Goal: Task Accomplishment & Management: Manage account settings

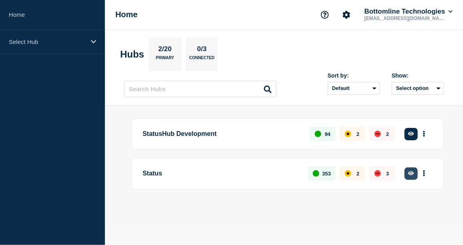
click at [410, 169] on button "button" at bounding box center [410, 174] width 13 height 12
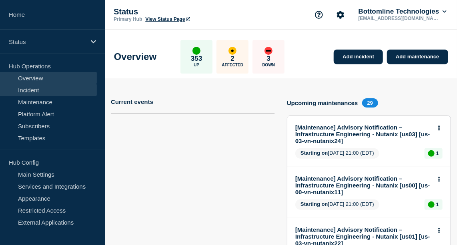
click at [40, 90] on link "Incident" at bounding box center [48, 90] width 97 height 12
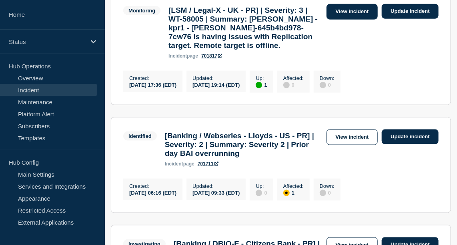
scroll to position [291, 0]
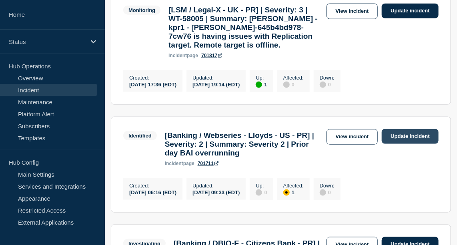
click at [405, 144] on link "Update incident" at bounding box center [410, 136] width 57 height 15
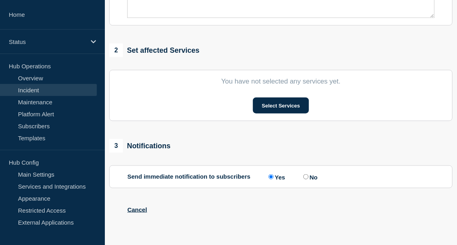
type input "[Banking / Webseries - Lloyds - US - PR] | Severity: 2 | Summary: Severity 2 | …"
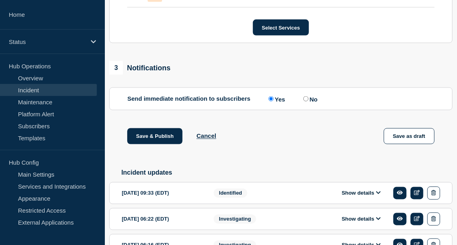
scroll to position [495, 0]
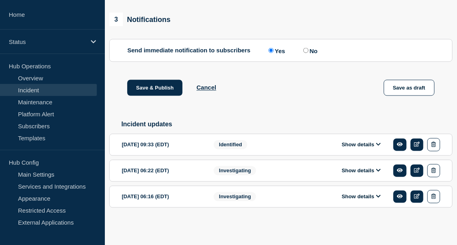
click at [376, 146] on button "Show details" at bounding box center [361, 145] width 44 height 7
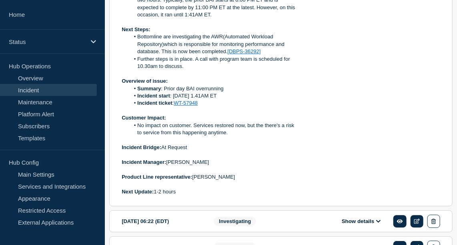
scroll to position [712, 0]
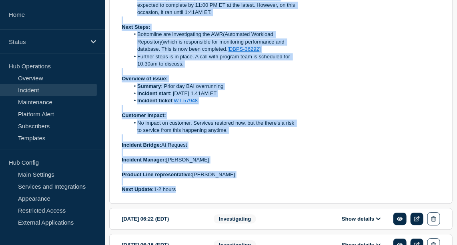
drag, startPoint x: 179, startPoint y: 213, endPoint x: 119, endPoint y: 8, distance: 214.0
click at [119, 8] on section "2025-08-19 09:33 (EDT) Show details Identified [Banking / Webseries - Lloyds - …" at bounding box center [280, 51] width 343 height 308
copy div "Current Status: Lloyds have reported an issue where the BAI process overran by …"
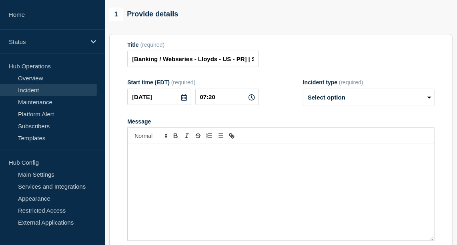
scroll to position [84, 0]
click at [160, 156] on p "Message" at bounding box center [281, 152] width 295 height 7
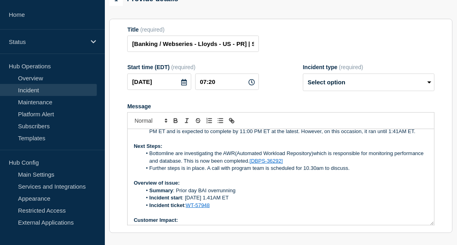
scroll to position [21, 0]
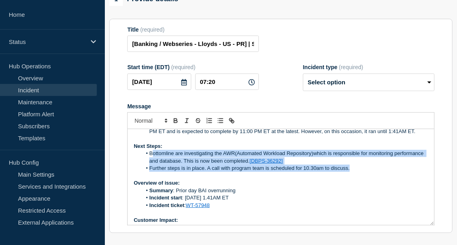
drag, startPoint x: 349, startPoint y: 187, endPoint x: 152, endPoint y: 174, distance: 196.9
click at [152, 172] on ol "Bottomline are investigating the AWR(Automated Workload Repository)which is res…" at bounding box center [281, 161] width 295 height 22
drag, startPoint x: 150, startPoint y: 174, endPoint x: 347, endPoint y: 187, distance: 196.9
click at [347, 172] on ol "Bottomline are investigating the AWR(Automated Workload Repository)which is res…" at bounding box center [281, 161] width 295 height 22
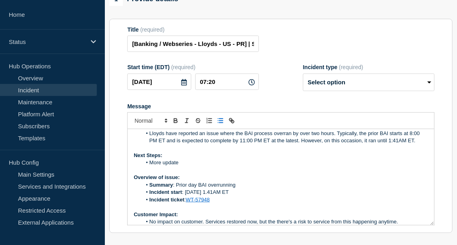
scroll to position [0, 0]
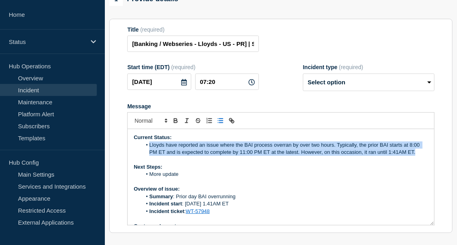
drag, startPoint x: 148, startPoint y: 166, endPoint x: 416, endPoint y: 173, distance: 267.8
click at [416, 156] on li "Lloyds have reported an issue where the BAI process overran by over two hours. …" at bounding box center [285, 149] width 287 height 15
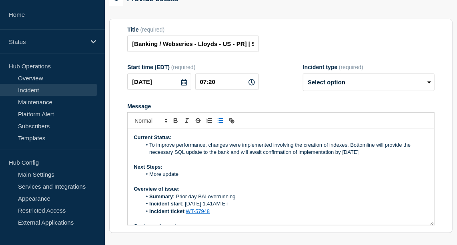
drag, startPoint x: 350, startPoint y: 165, endPoint x: 381, endPoint y: 175, distance: 32.7
click at [381, 156] on li "To improve performance, changes were implemented involving the creation of inde…" at bounding box center [285, 149] width 287 height 15
copy li "Bottomline will provide the necessary SQL update to the bank and will await con…"
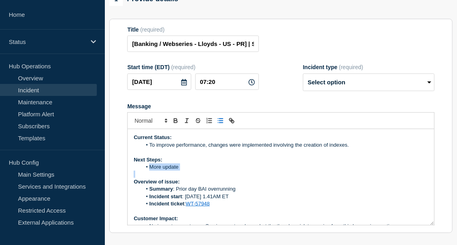
drag, startPoint x: 149, startPoint y: 188, endPoint x: 190, endPoint y: 195, distance: 41.4
click at [190, 195] on div "Current Status: To improve performance, changes were implemented involving the …" at bounding box center [281, 177] width 307 height 96
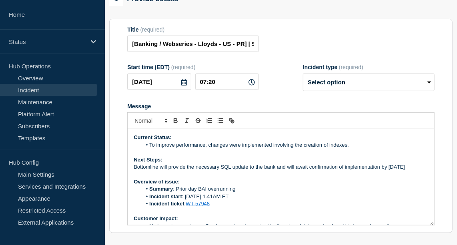
click at [149, 149] on li "To improve performance, changes were implemented involving the creation of inde…" at bounding box center [285, 145] width 287 height 7
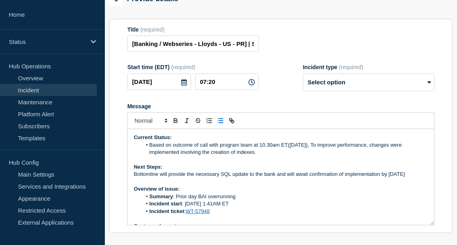
drag, startPoint x: 260, startPoint y: 173, endPoint x: 150, endPoint y: 165, distance: 110.3
click at [150, 156] on li "Based on outcome of call with program team at 10.30am ET(19/08/2025), To improv…" at bounding box center [285, 149] width 287 height 15
copy li "Based on outcome of call with program team at 10.30am ET(19/08/2025), To improv…"
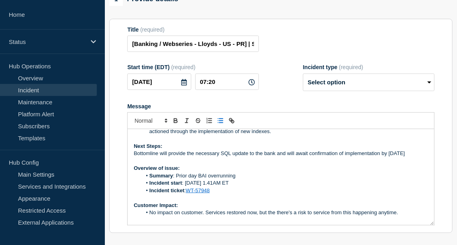
scroll to position [20, 0]
click at [417, 158] on p "Bottomline will provide the necessary SQL update to the bank and will await con…" at bounding box center [281, 154] width 295 height 7
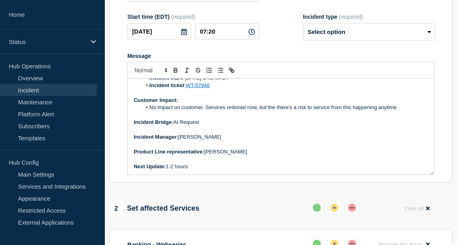
scroll to position [151, 0]
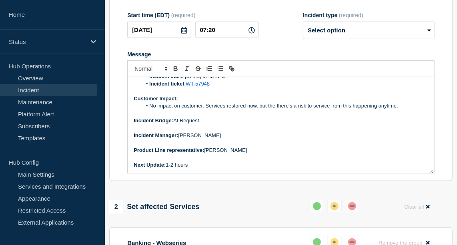
click at [198, 169] on p "Next Update: 1-2 hours" at bounding box center [281, 165] width 295 height 7
drag, startPoint x: 199, startPoint y: 184, endPoint x: 168, endPoint y: 188, distance: 31.0
click at [168, 169] on p "Next Update: 21/08/2025" at bounding box center [281, 165] width 295 height 7
click at [175, 71] on icon "Toggle bold text" at bounding box center [175, 70] width 3 height 2
click at [241, 154] on p "Product Line representative: Phil Burchil" at bounding box center [281, 150] width 295 height 7
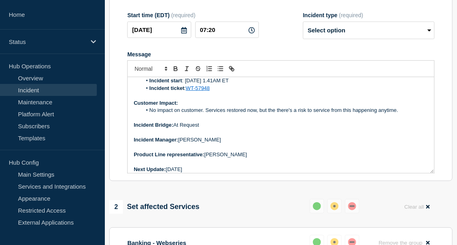
scroll to position [70, 0]
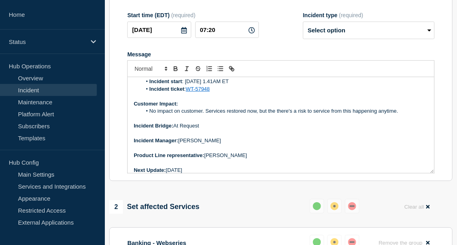
click at [400, 115] on li "No impact on customer. Services restored now, but the there's a risk to service…" at bounding box center [285, 111] width 287 height 7
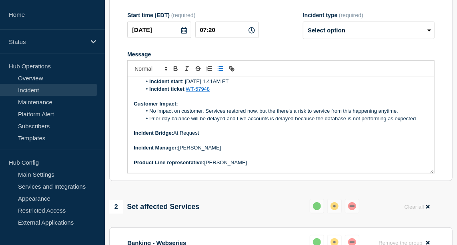
click at [150, 122] on li "Prior day balance will be delayed and Live accounts is delayed because the data…" at bounding box center [285, 118] width 287 height 7
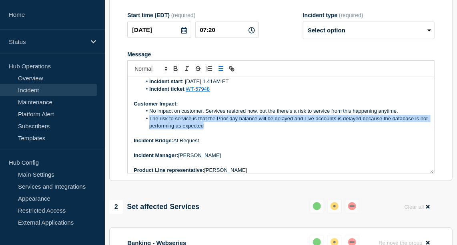
drag, startPoint x: 215, startPoint y: 145, endPoint x: 150, endPoint y: 139, distance: 64.8
click at [150, 130] on li "The risk to service is that the Prior day balance will be delayed and Live acco…" at bounding box center [285, 122] width 287 height 15
copy li "The risk to service is that the Prior day balance will be delayed and Live acco…"
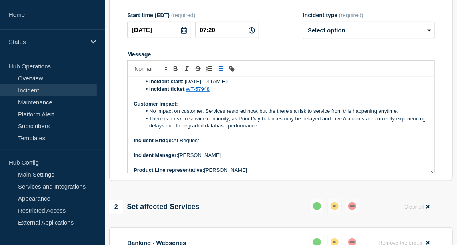
click at [293, 130] on li "There is a risk to service continuity, as Prior Day balances may be delayed and…" at bounding box center [285, 122] width 287 height 15
click at [424, 140] on div "Current Status: Based on the outcome of the call with the program team at 10:30…" at bounding box center [281, 125] width 307 height 96
click at [255, 130] on li "There is a risk to service continuity, as Prior Day balances will be delayed an…" at bounding box center [285, 122] width 287 height 15
click at [206, 144] on p "Incident Bridge: At Request" at bounding box center [281, 140] width 295 height 7
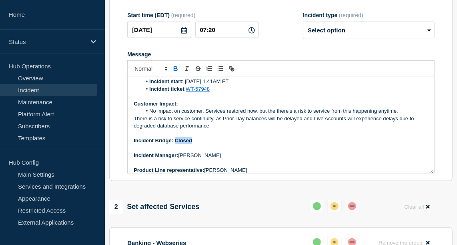
drag, startPoint x: 205, startPoint y: 160, endPoint x: 175, endPoint y: 160, distance: 29.6
click at [175, 144] on p "Incident Bridge: Closed" at bounding box center [281, 140] width 295 height 7
click at [174, 71] on icon "Toggle bold text" at bounding box center [175, 70] width 3 height 2
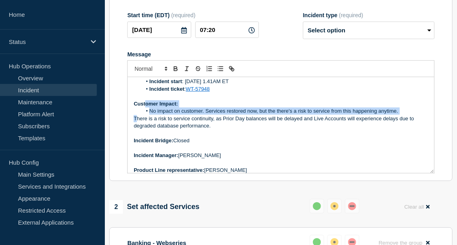
drag, startPoint x: 135, startPoint y: 138, endPoint x: 145, endPoint y: 126, distance: 15.0
click at [145, 126] on div "Current Status: Based on the outcome of the call with the program team at 10:30…" at bounding box center [281, 125] width 307 height 96
click at [134, 130] on p "There is a risk to service continuity, as Prior Day balances will be delayed an…" at bounding box center [281, 122] width 295 height 15
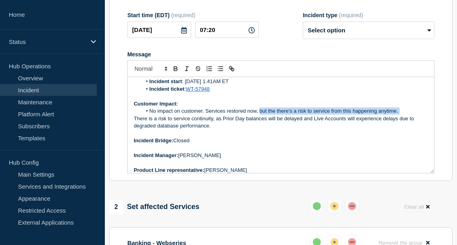
drag, startPoint x: 133, startPoint y: 140, endPoint x: 260, endPoint y: 133, distance: 126.7
click at [260, 133] on div "Current Status: Based on the outcome of the call with the program team at 10:30…" at bounding box center [281, 125] width 307 height 96
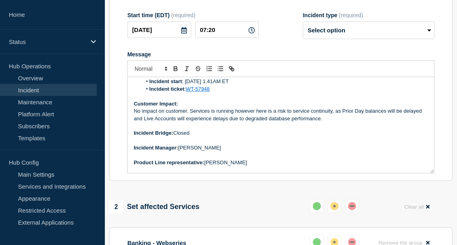
click at [256, 122] on p "No impact on customer. Services is running however here is a risk to service co…" at bounding box center [281, 115] width 295 height 15
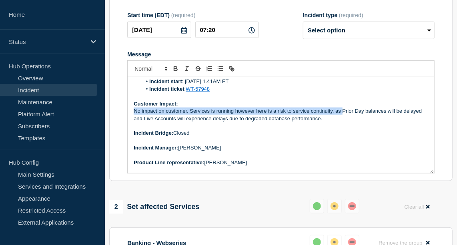
drag, startPoint x: 341, startPoint y: 128, endPoint x: 118, endPoint y: 134, distance: 223.0
click at [118, 134] on section "Title (required) [Banking / Webseries - Lloyds - US - PR] | Severity: 2 | Summa…" at bounding box center [280, 74] width 343 height 215
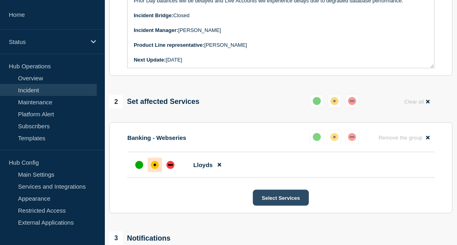
scroll to position [392, 0]
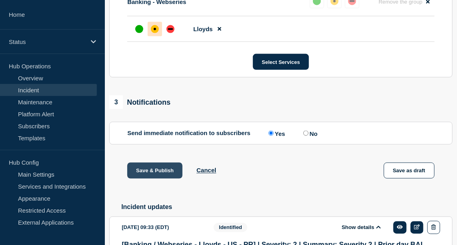
click at [170, 179] on button "Save & Publish" at bounding box center [154, 171] width 55 height 16
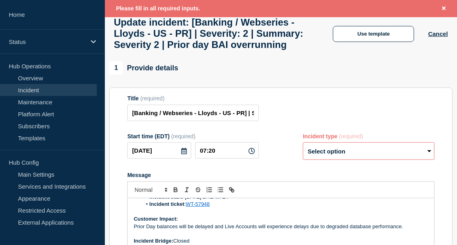
scroll to position [36, 0]
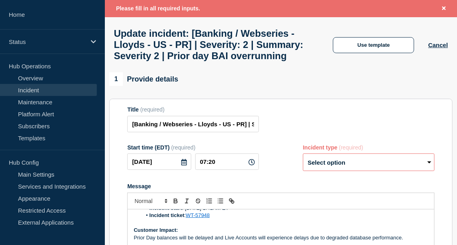
click at [350, 171] on select "Select option Investigating Identified Monitoring Resolved" at bounding box center [369, 163] width 132 height 18
select select "identified"
click at [303, 171] on select "Select option Investigating Identified Monitoring Resolved" at bounding box center [369, 163] width 132 height 18
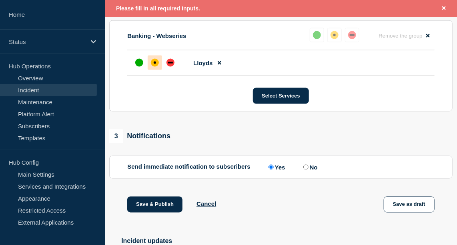
scroll to position [375, 0]
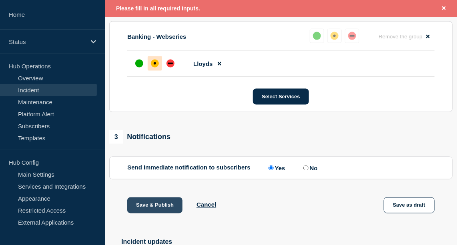
click at [160, 214] on button "Save & Publish" at bounding box center [154, 206] width 55 height 16
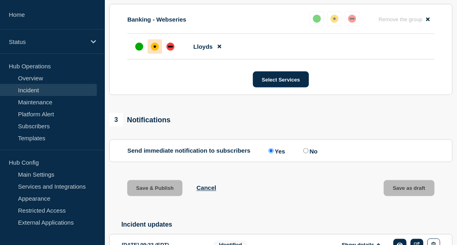
scroll to position [357, 0]
